Goal: Information Seeking & Learning: Compare options

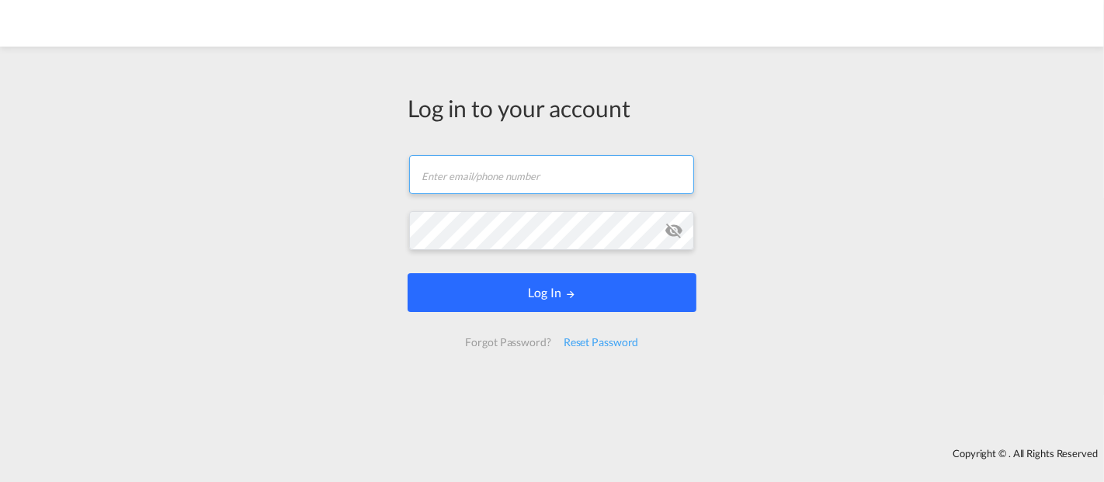
type input "[EMAIL_ADDRESS][DOMAIN_NAME]"
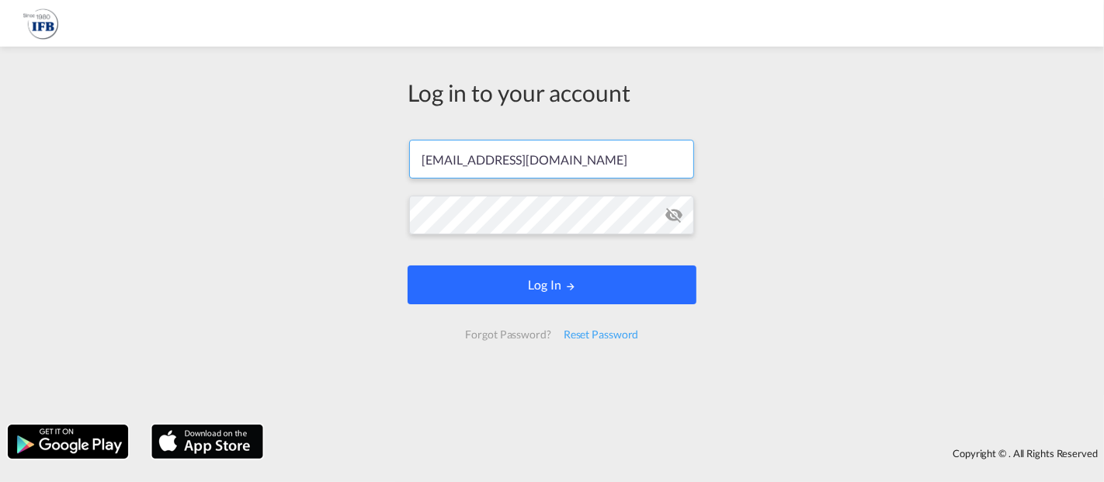
click at [560, 311] on form "[EMAIL_ADDRESS][DOMAIN_NAME] Password field is required Log In Forgot Password?…" at bounding box center [552, 239] width 289 height 231
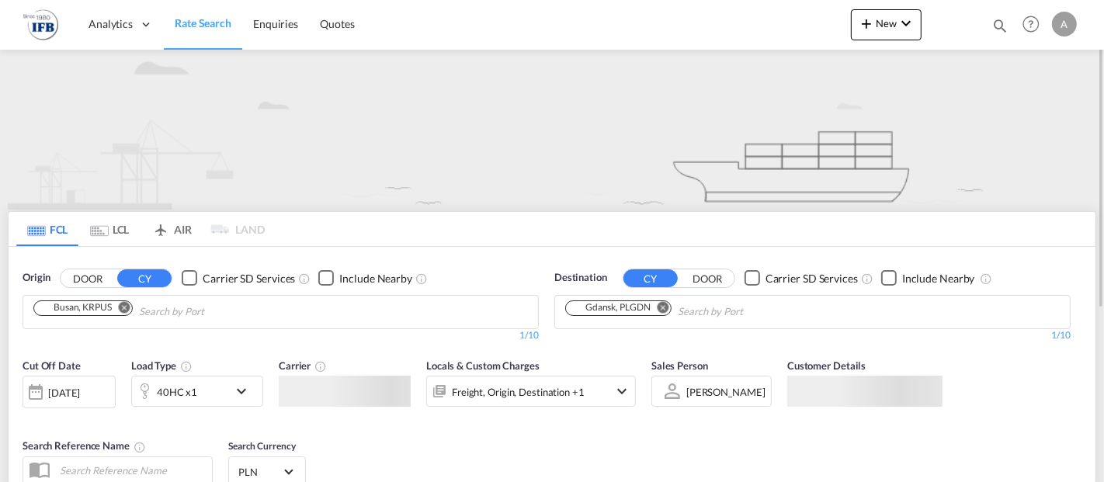
click at [393, 315] on md-chips "Busan, KRPUS" at bounding box center [280, 312] width 515 height 33
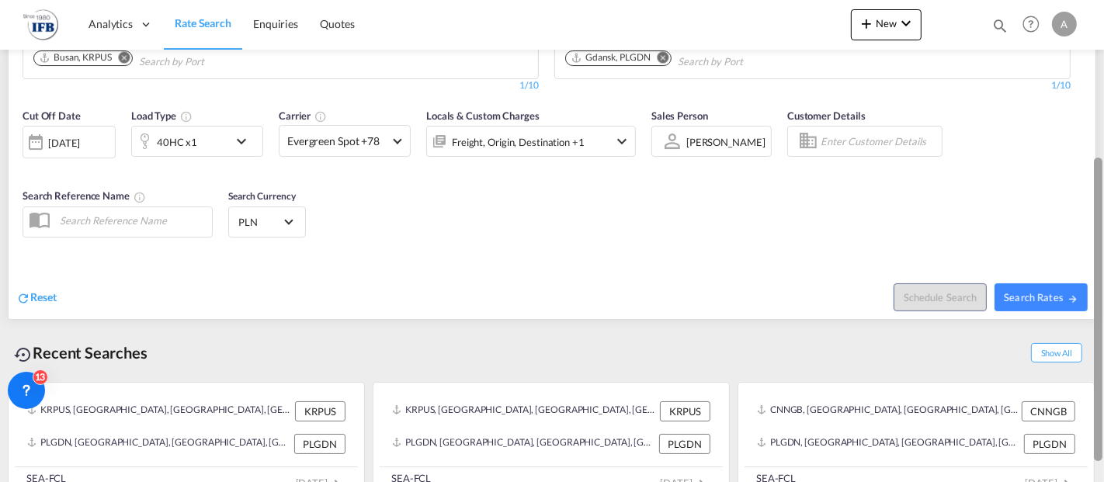
drag, startPoint x: 1102, startPoint y: 99, endPoint x: 1101, endPoint y: 259, distance: 160.0
click at [1101, 259] on div at bounding box center [1098, 310] width 9 height 304
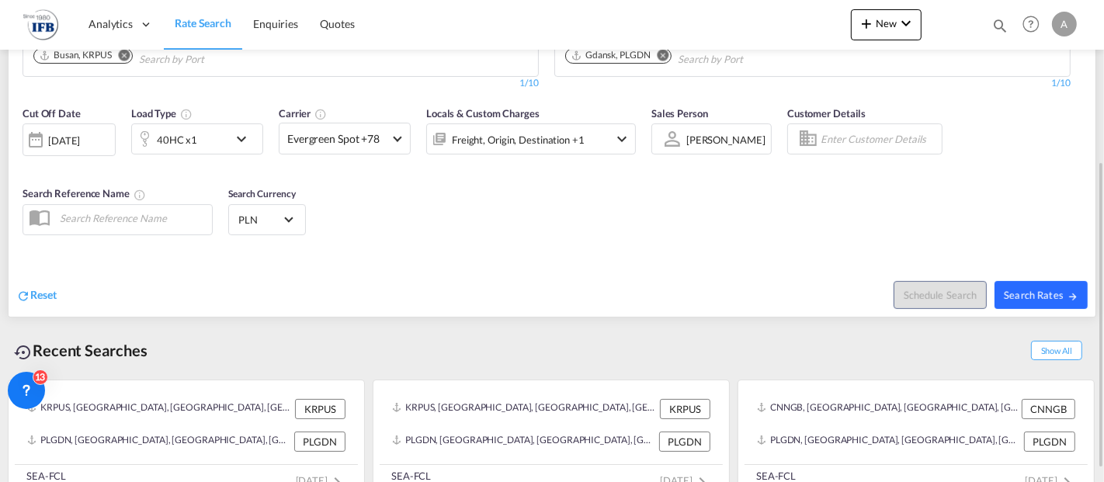
click at [1040, 296] on span "Search Rates" at bounding box center [1041, 295] width 75 height 12
type input "KRPUS to PLGDN / [DATE]"
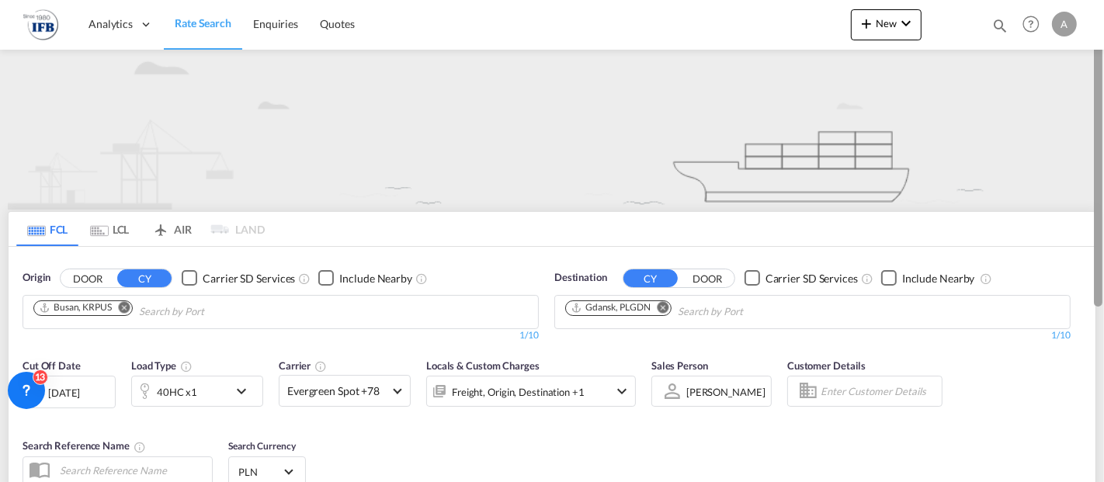
drag, startPoint x: 1104, startPoint y: 92, endPoint x: 1101, endPoint y: 144, distance: 52.1
click at [1101, 144] on div at bounding box center [1102, 241] width 3 height 476
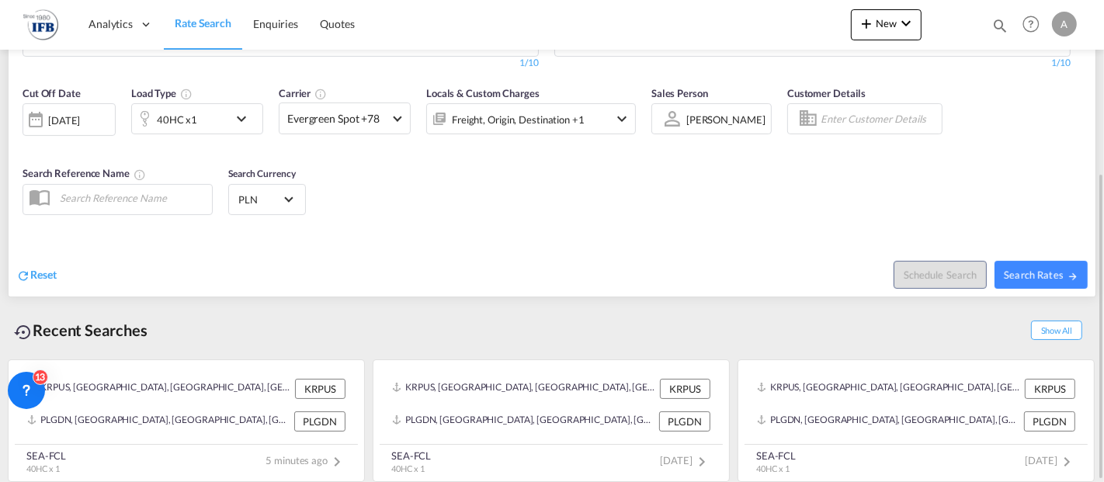
click at [95, 110] on div "[DATE]" at bounding box center [69, 119] width 93 height 33
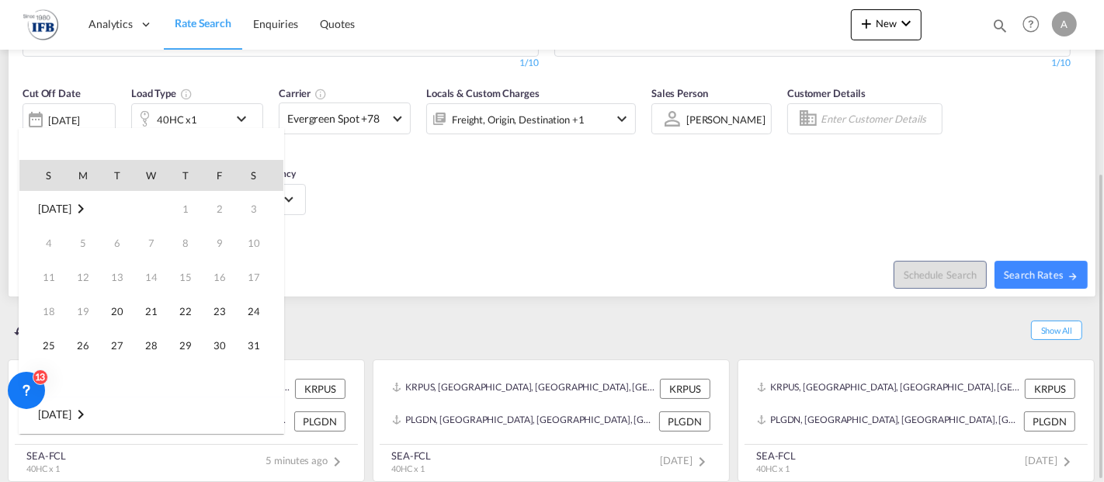
scroll to position [617, 0]
click at [89, 412] on md-icon "September 2025" at bounding box center [80, 415] width 19 height 19
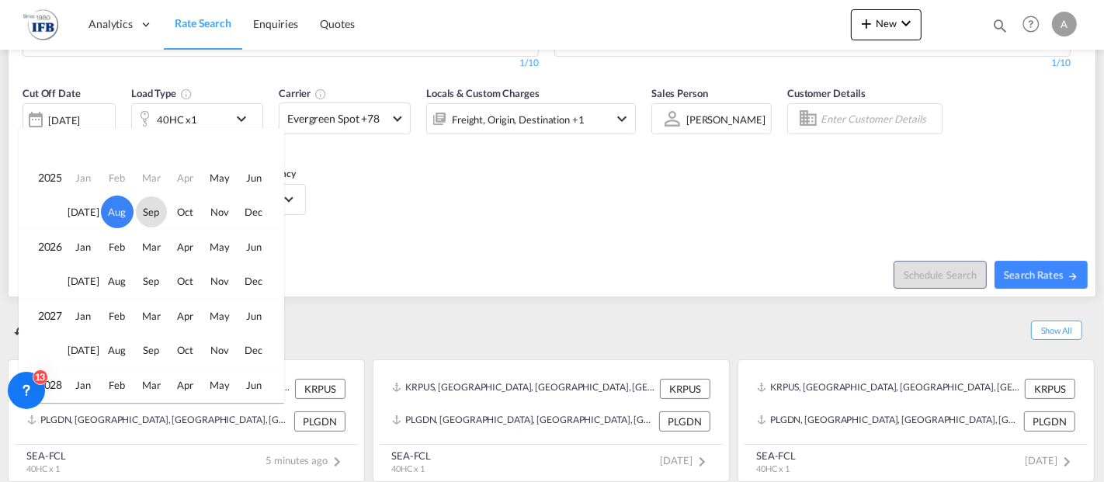
click at [150, 209] on span "Sep" at bounding box center [151, 212] width 31 height 31
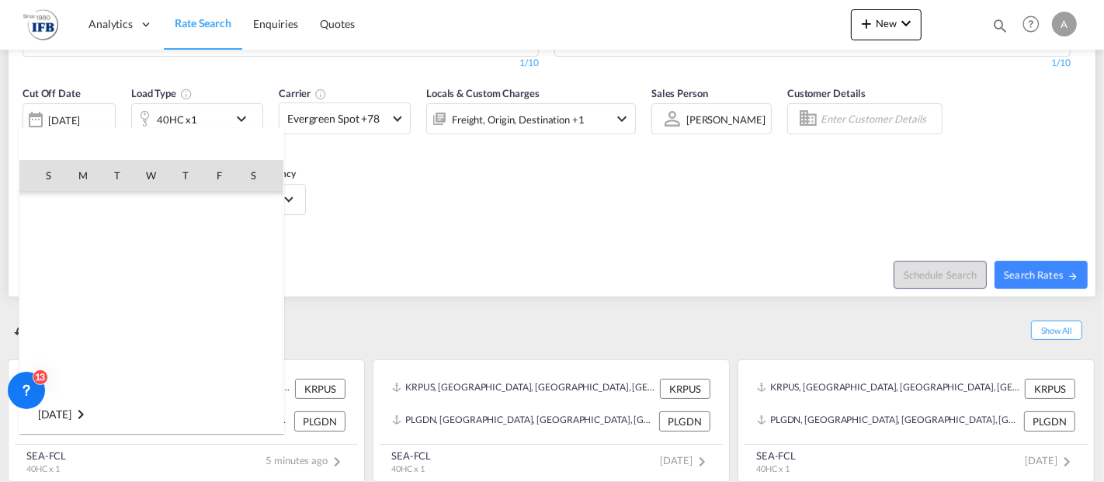
scroll to position [823, 0]
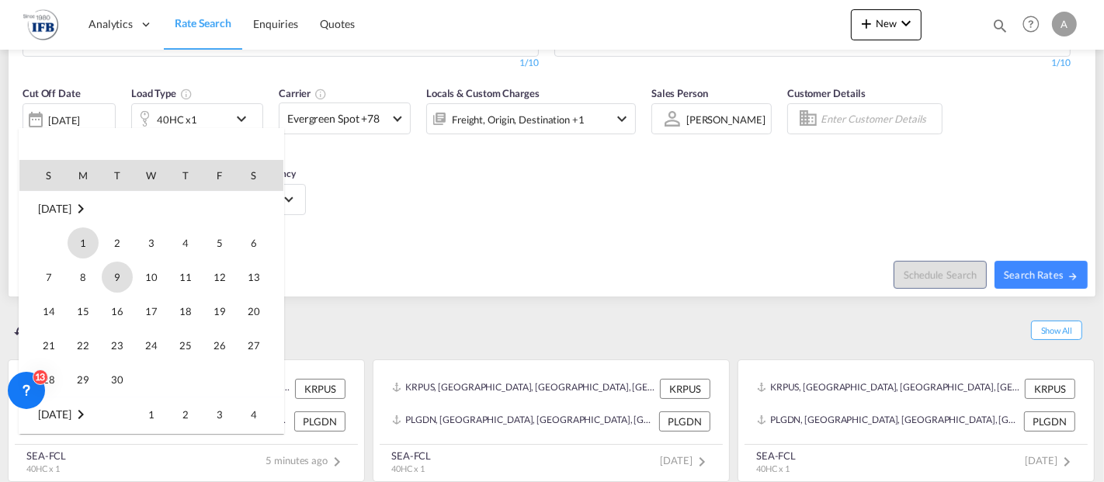
click at [118, 279] on span "9" at bounding box center [117, 277] width 31 height 31
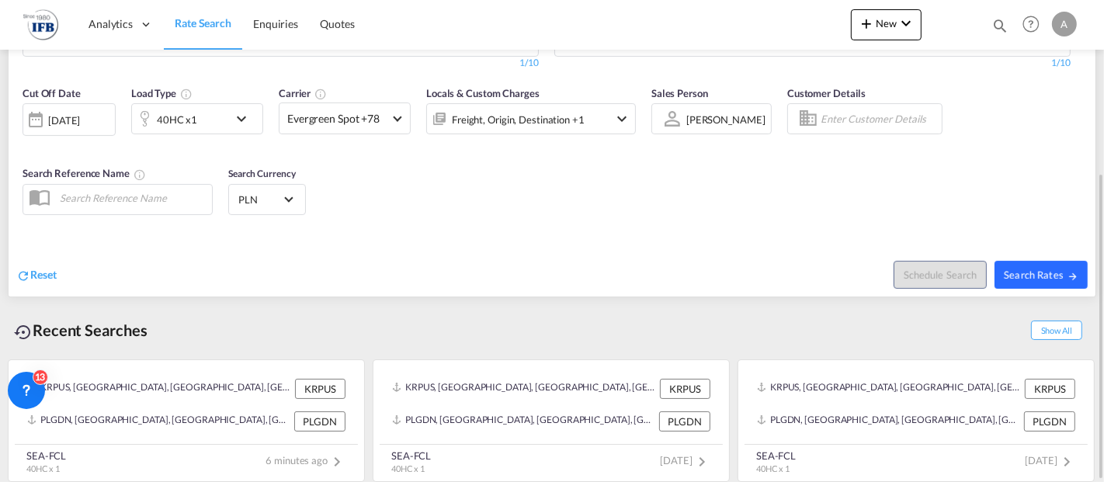
click at [1035, 263] on button "Search Rates" at bounding box center [1041, 275] width 93 height 28
type input "KRPUS to PLGDN / [DATE]"
